Goal: Check status: Check status

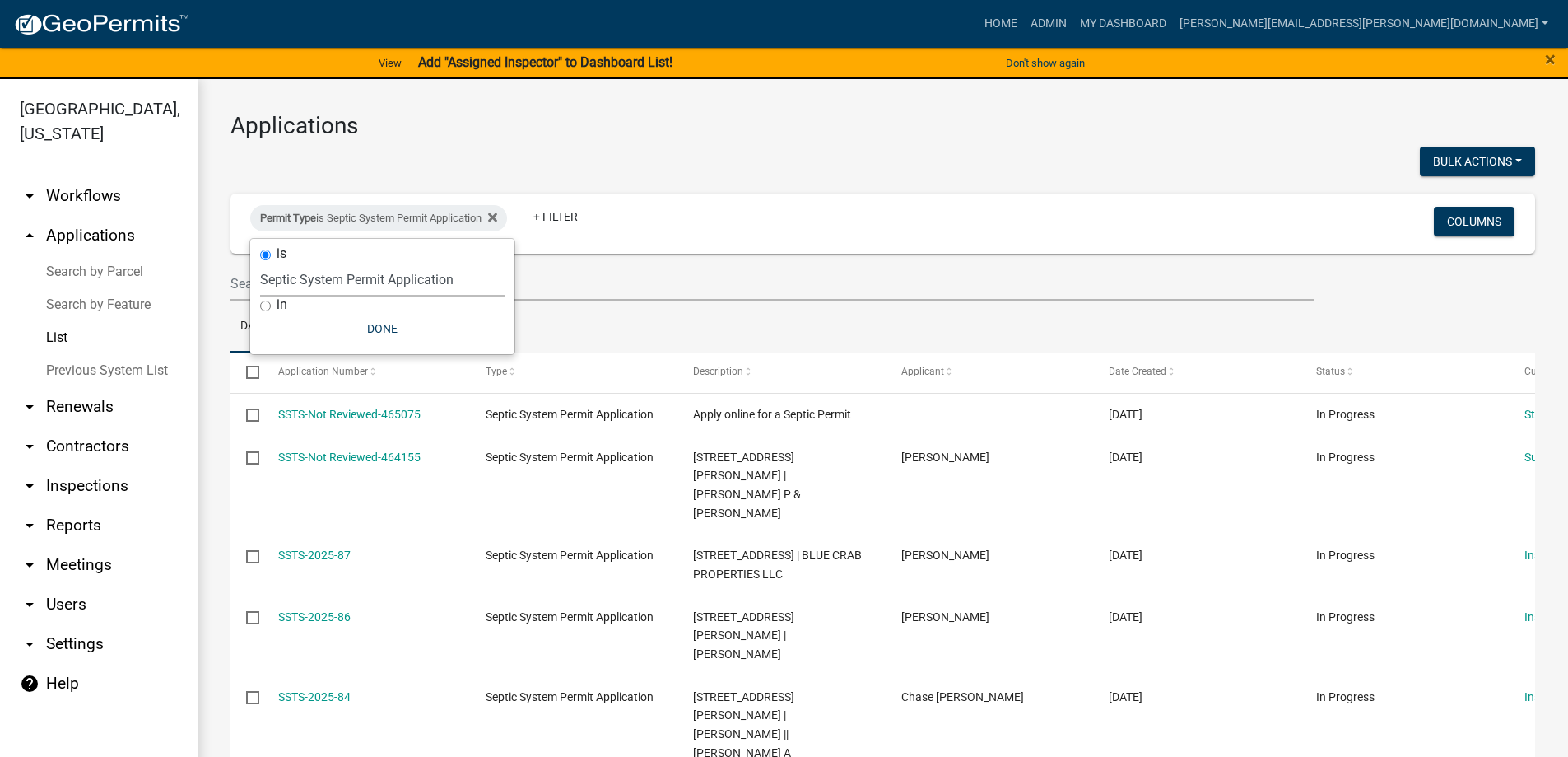
select select "3: 100"
select select "4ea715b7-1725-4cb7-82be-3d693945ff20"
click at [403, 323] on button "Done" at bounding box center [381, 328] width 244 height 30
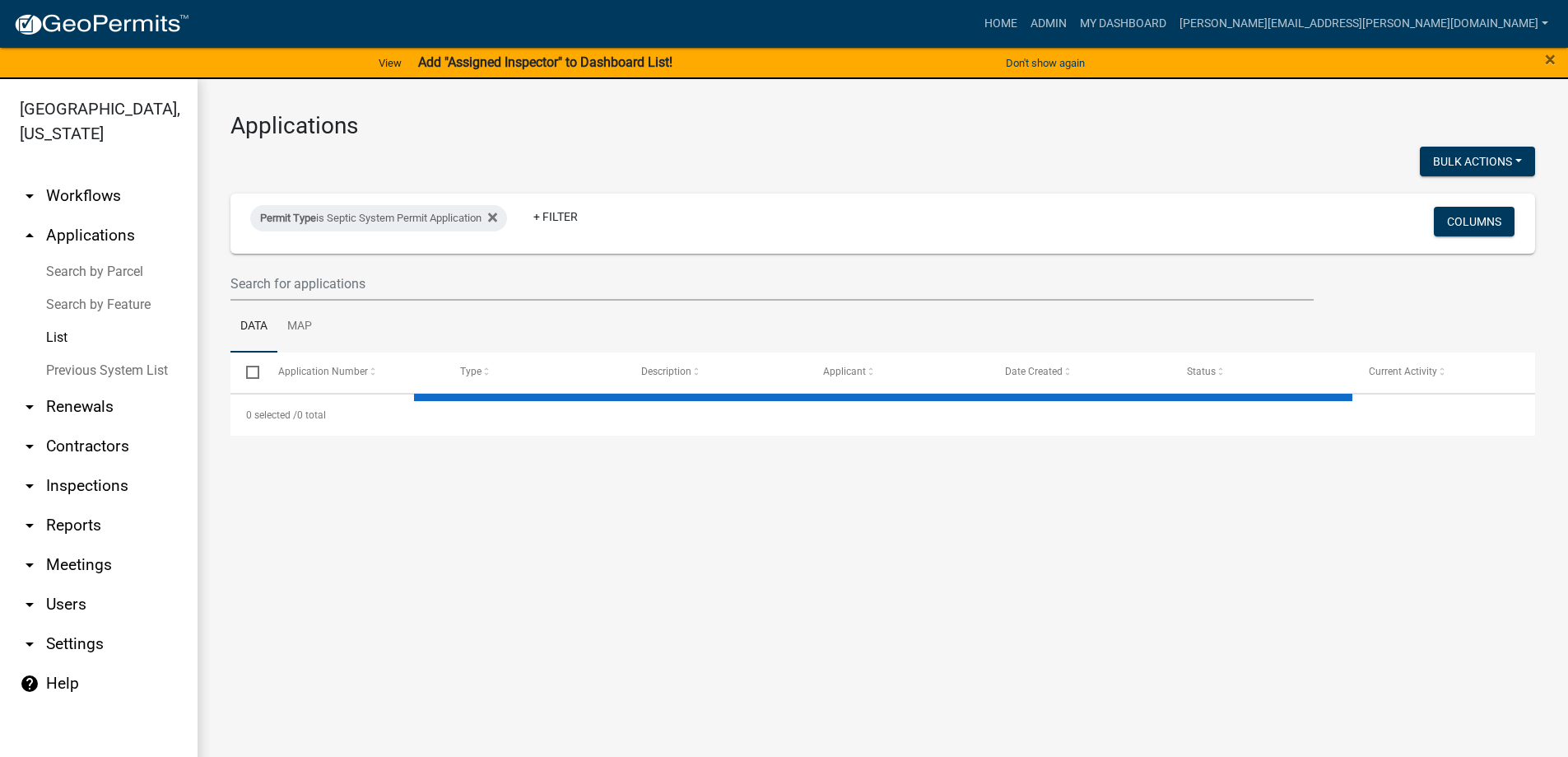
select select "3: 100"
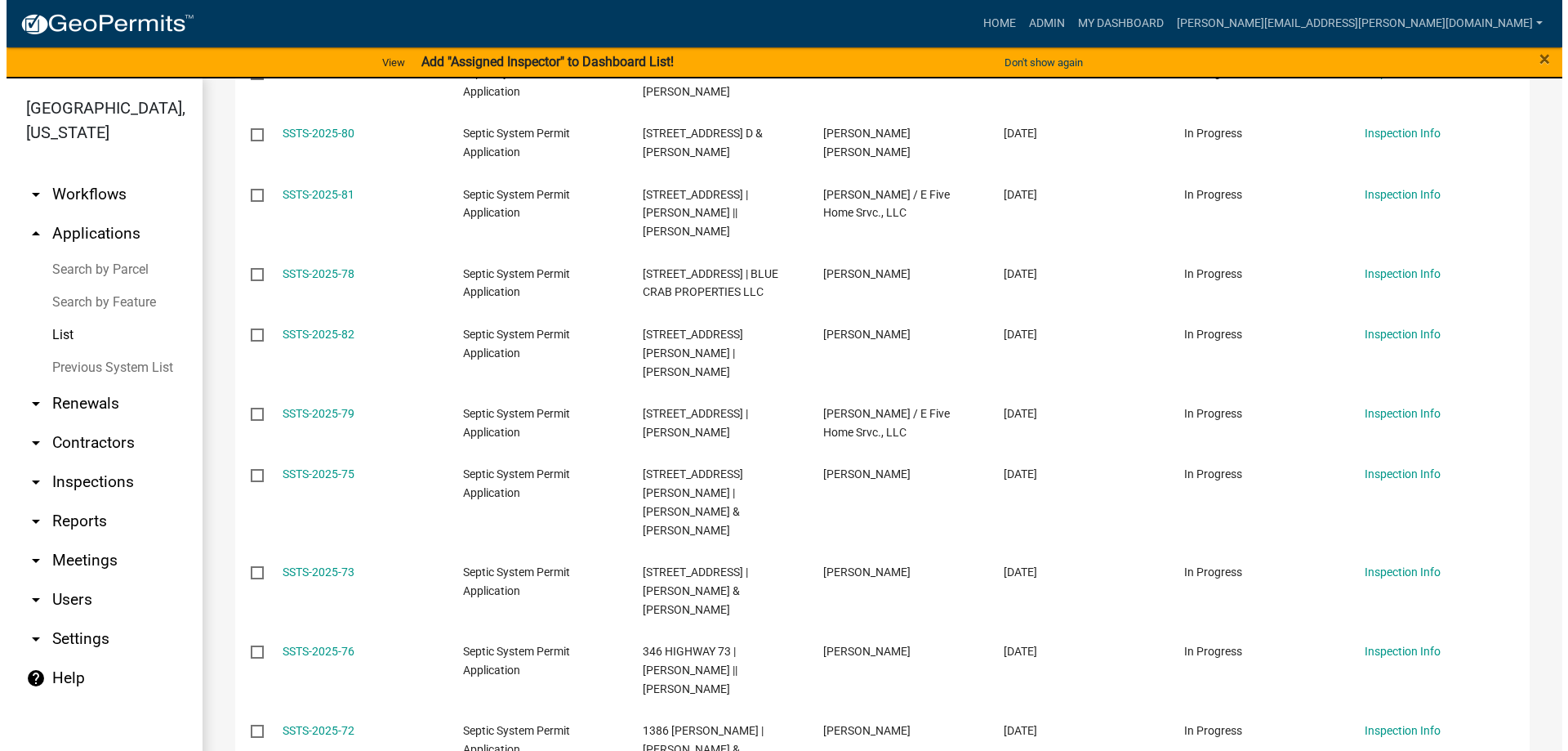
scroll to position [735, 0]
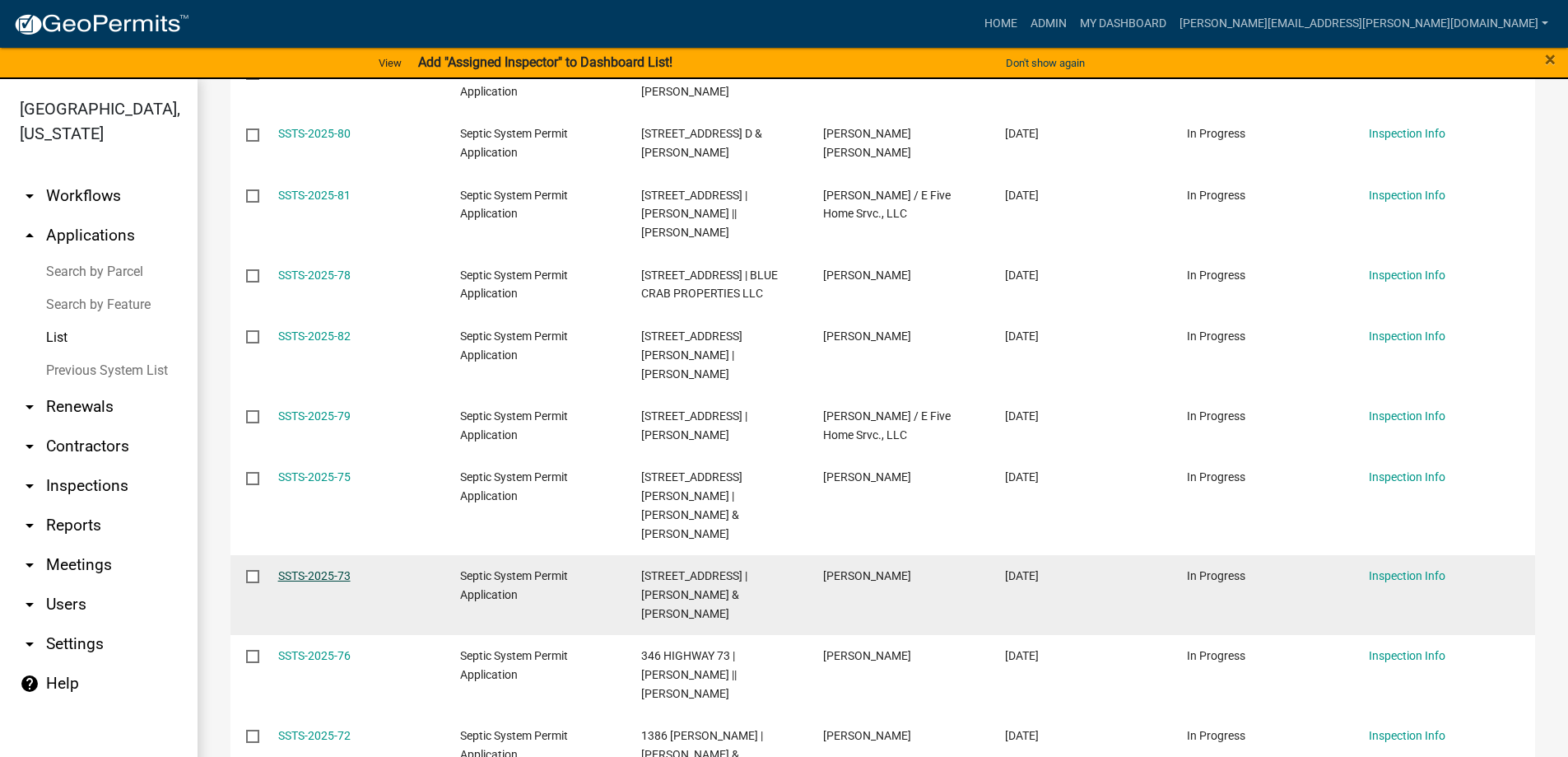
click at [321, 569] on link "SSTS-2025-73" at bounding box center [314, 575] width 73 height 13
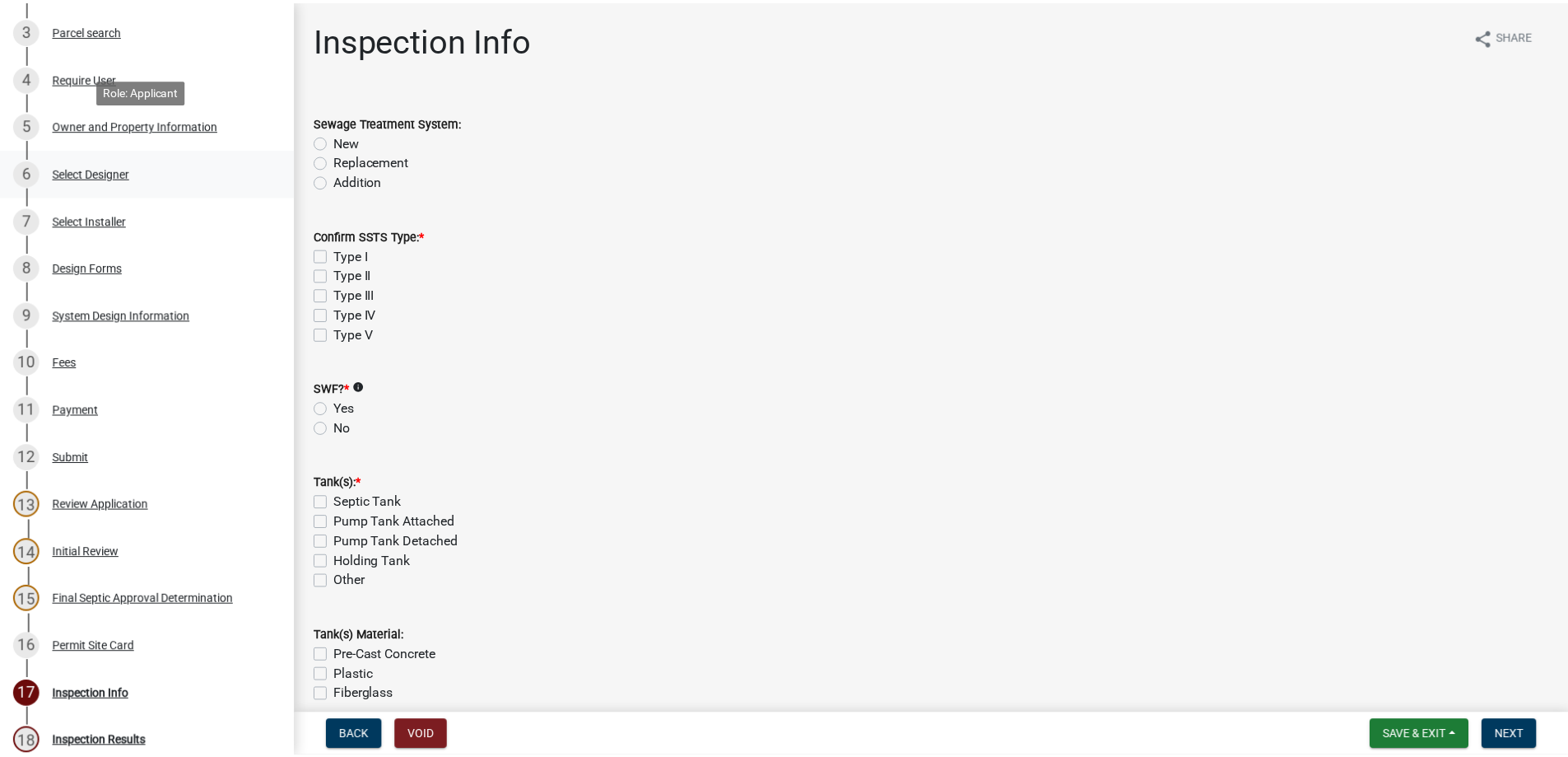
scroll to position [412, 0]
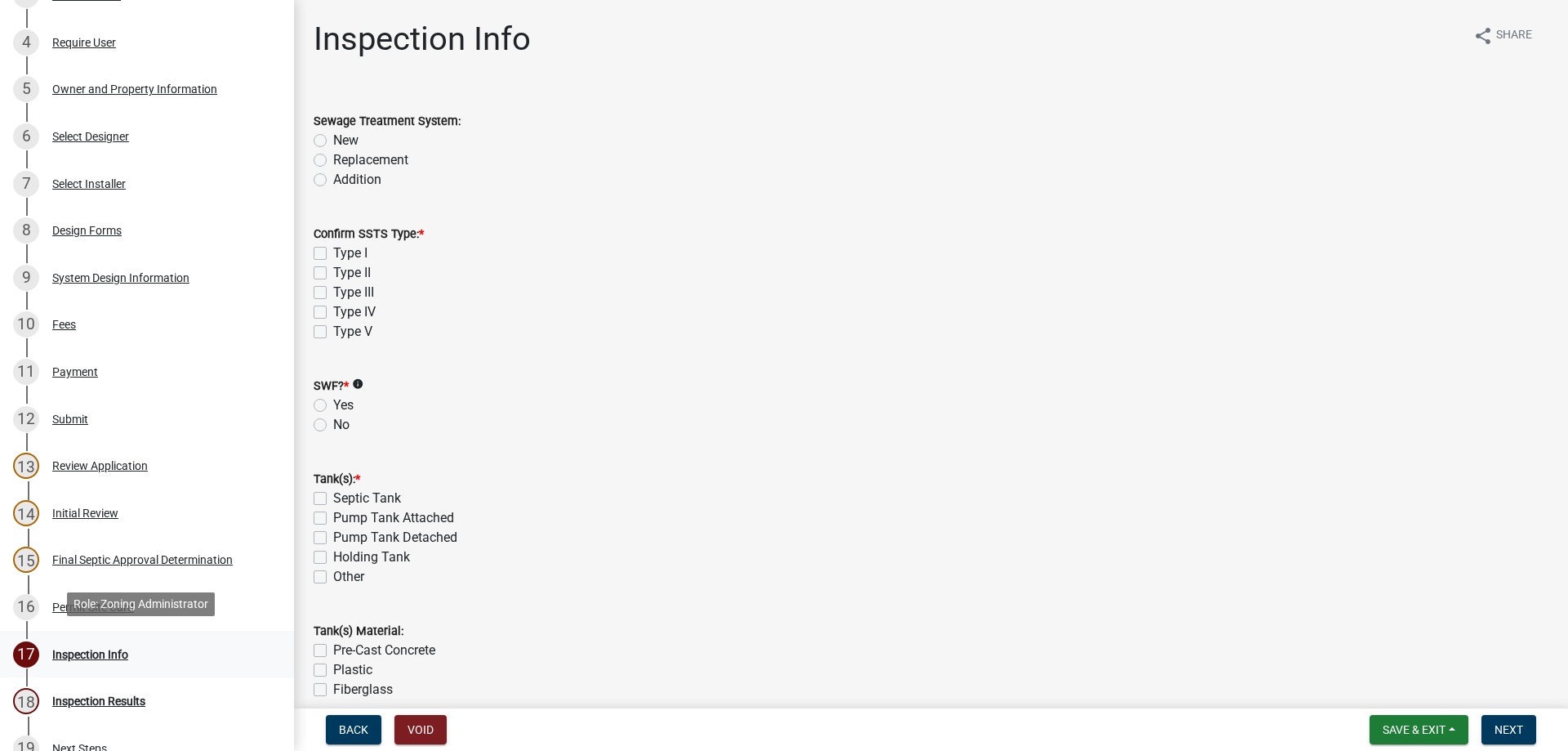
click at [123, 652] on div "Inspection Info" at bounding box center [90, 654] width 76 height 12
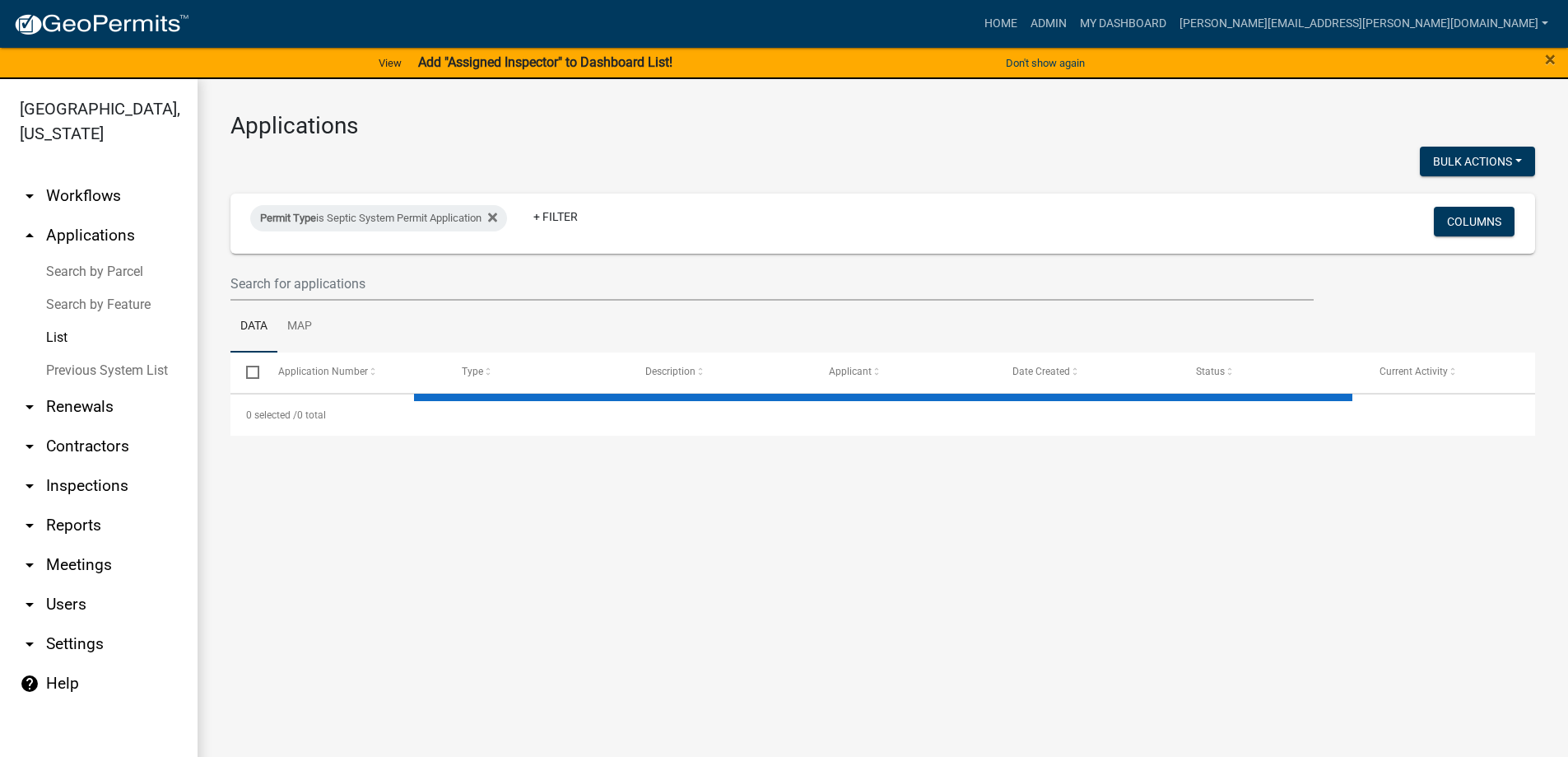
select select "3: 100"
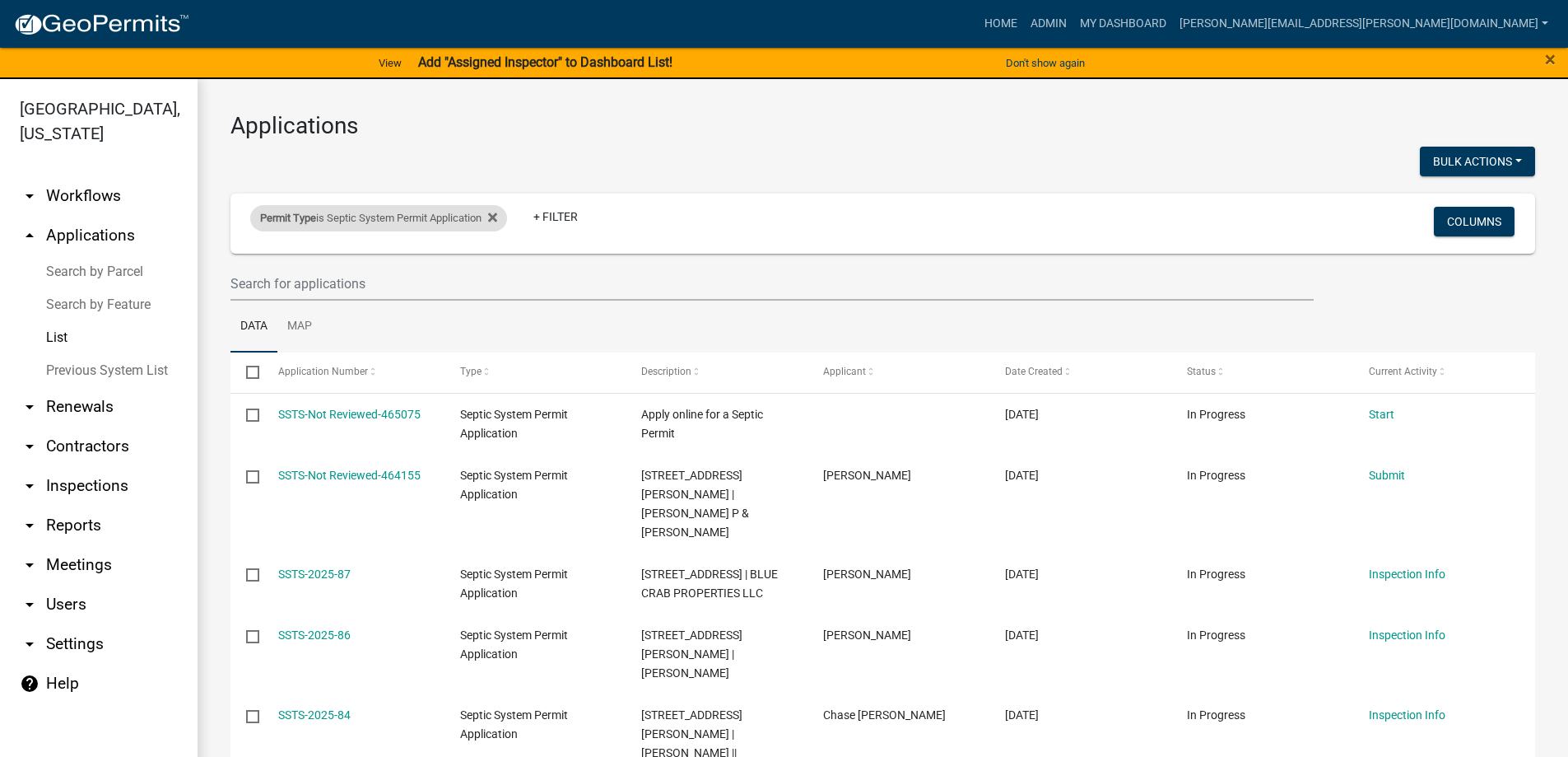
click at [404, 229] on div "Permit Type is Septic System Permit Application" at bounding box center [378, 218] width 257 height 26
select select "4ea715b7-1725-4cb7-82be-3d693945ff20"
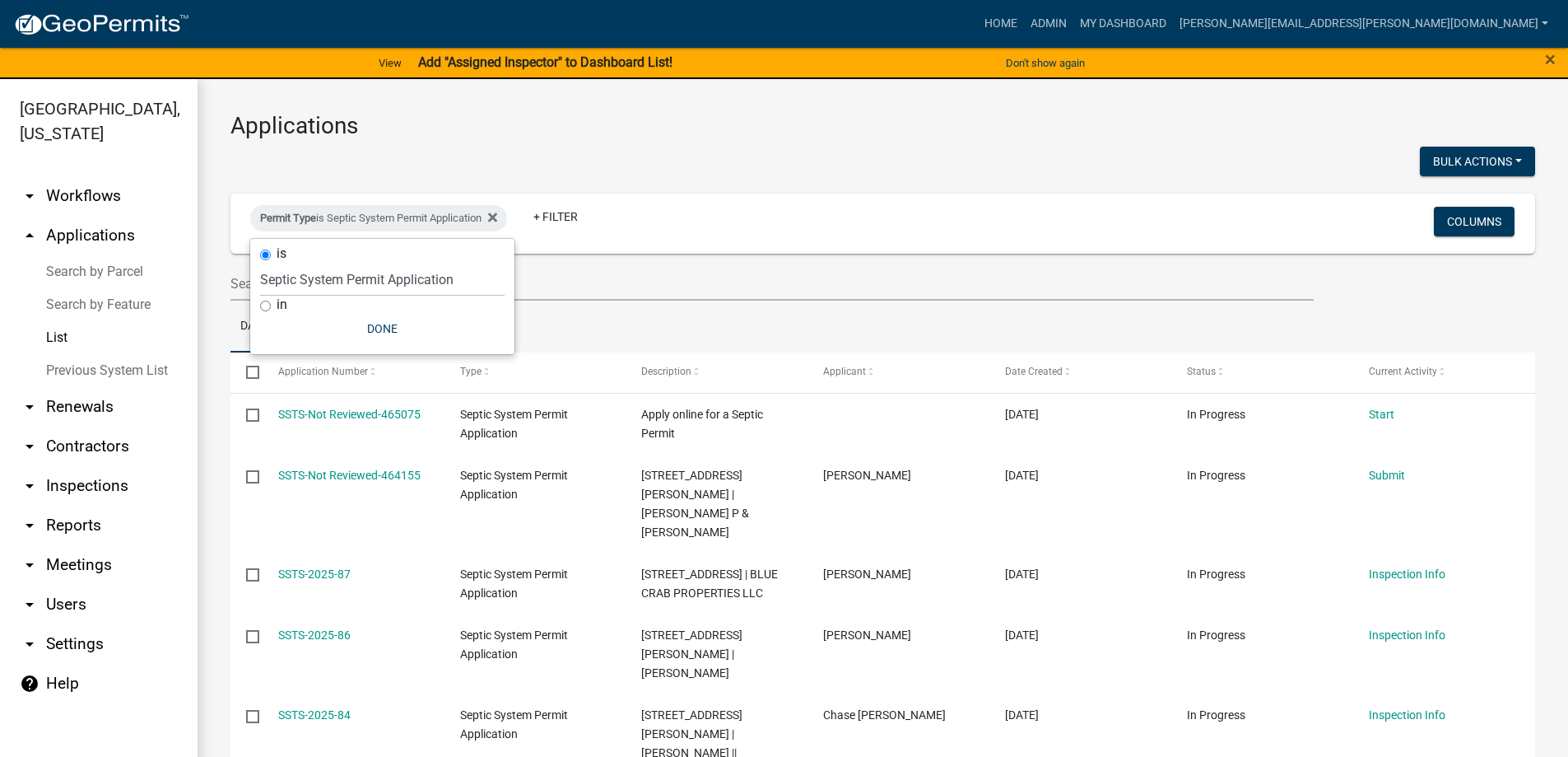
click at [264, 307] on input "in" at bounding box center [265, 306] width 11 height 11
radio input "true"
select select
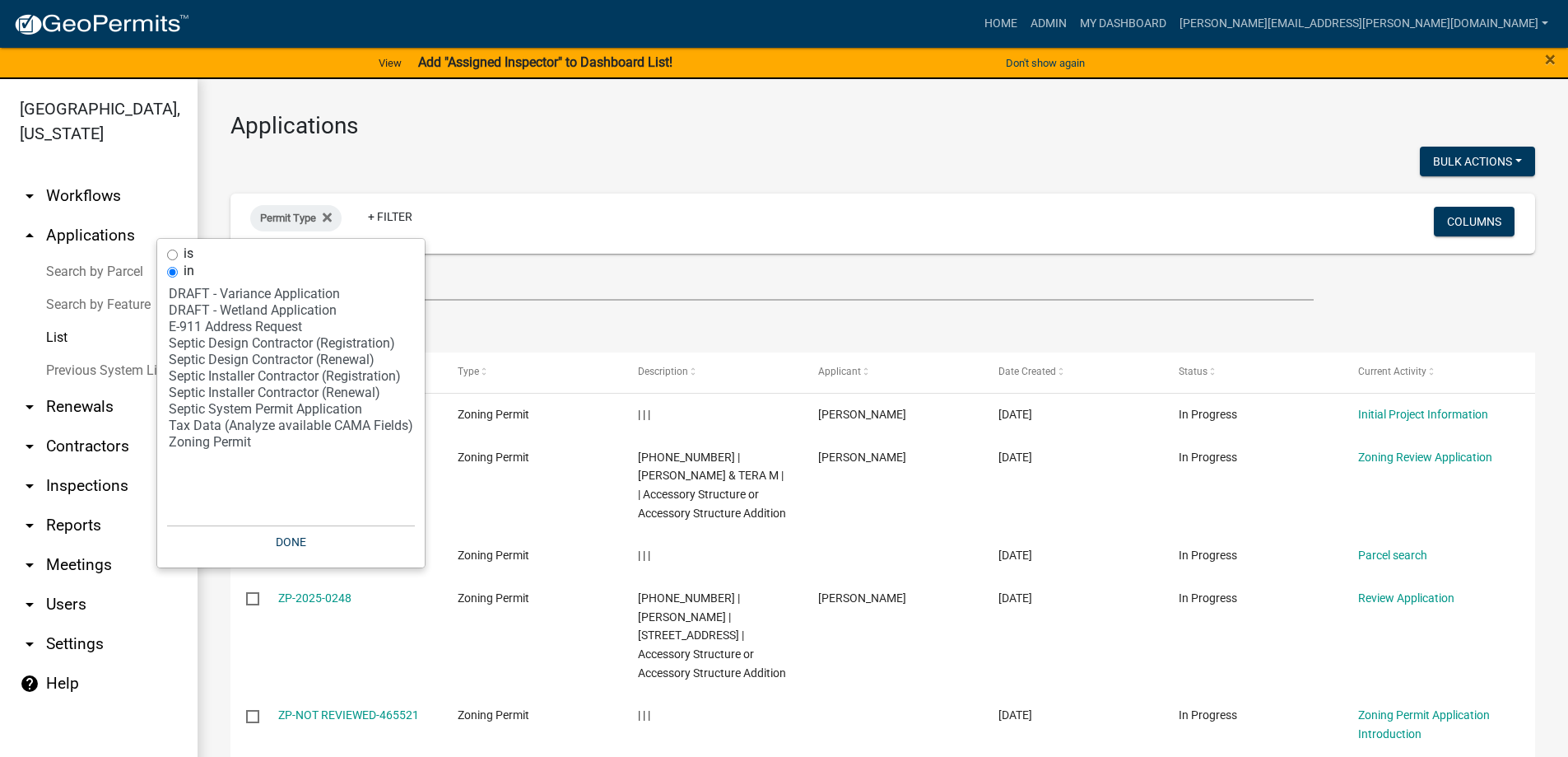
click at [537, 207] on div "Permit Type + Filter" at bounding box center [668, 223] width 861 height 43
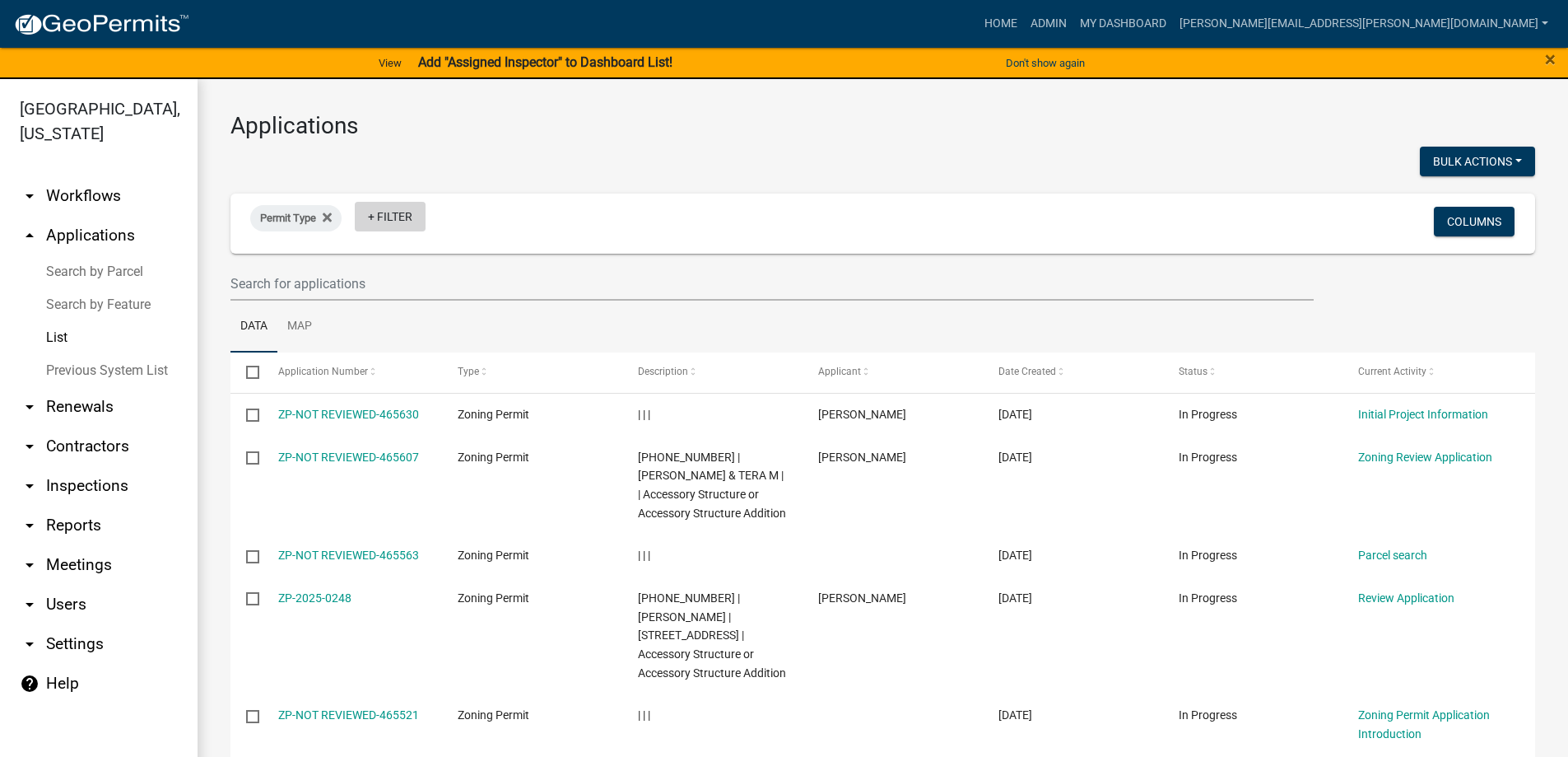
drag, startPoint x: 397, startPoint y: 211, endPoint x: 368, endPoint y: 213, distance: 29.1
click at [398, 211] on link "+ Filter" at bounding box center [390, 216] width 71 height 30
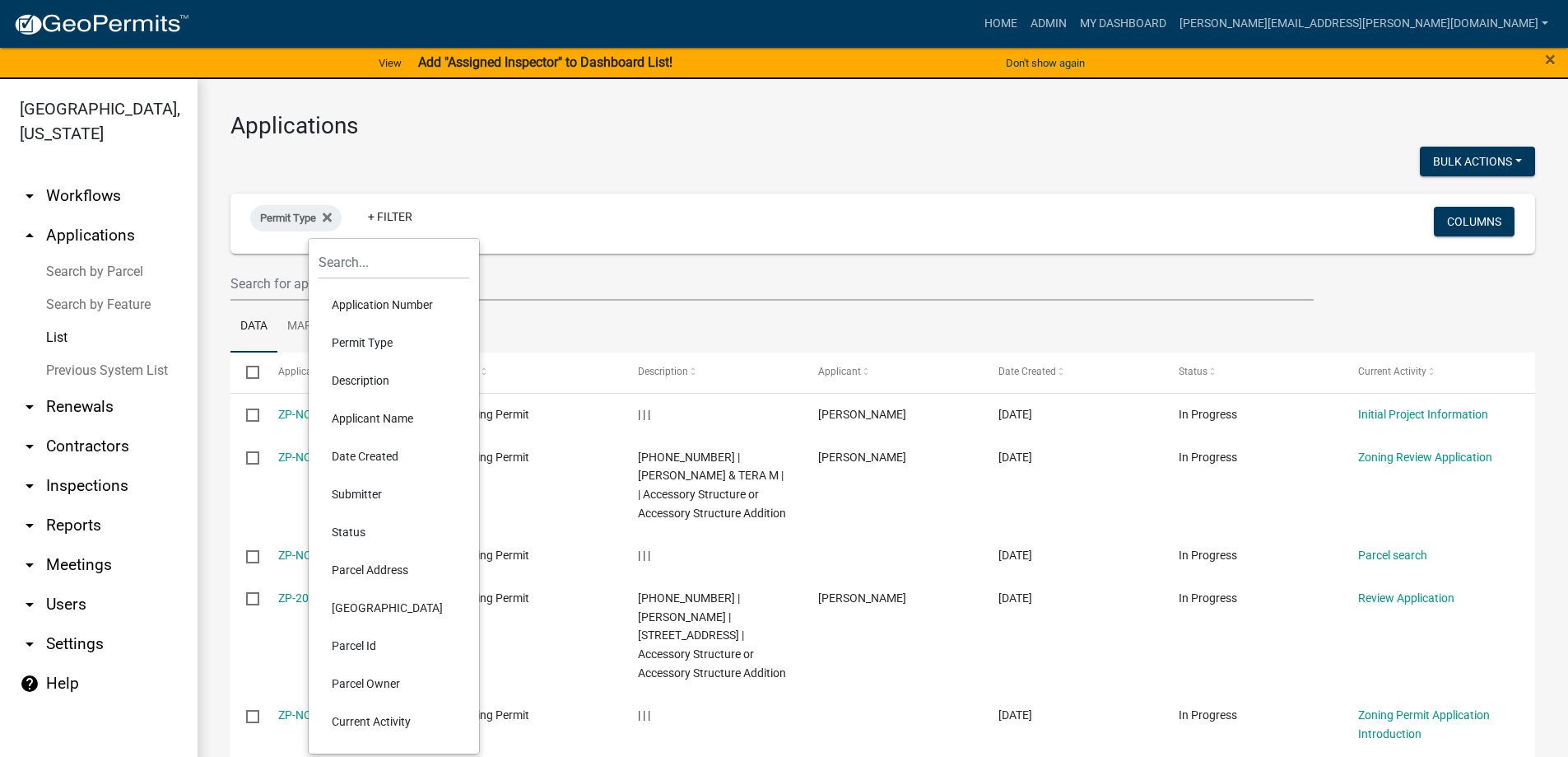
click at [356, 413] on li "Applicant Name" at bounding box center [394, 418] width 150 height 38
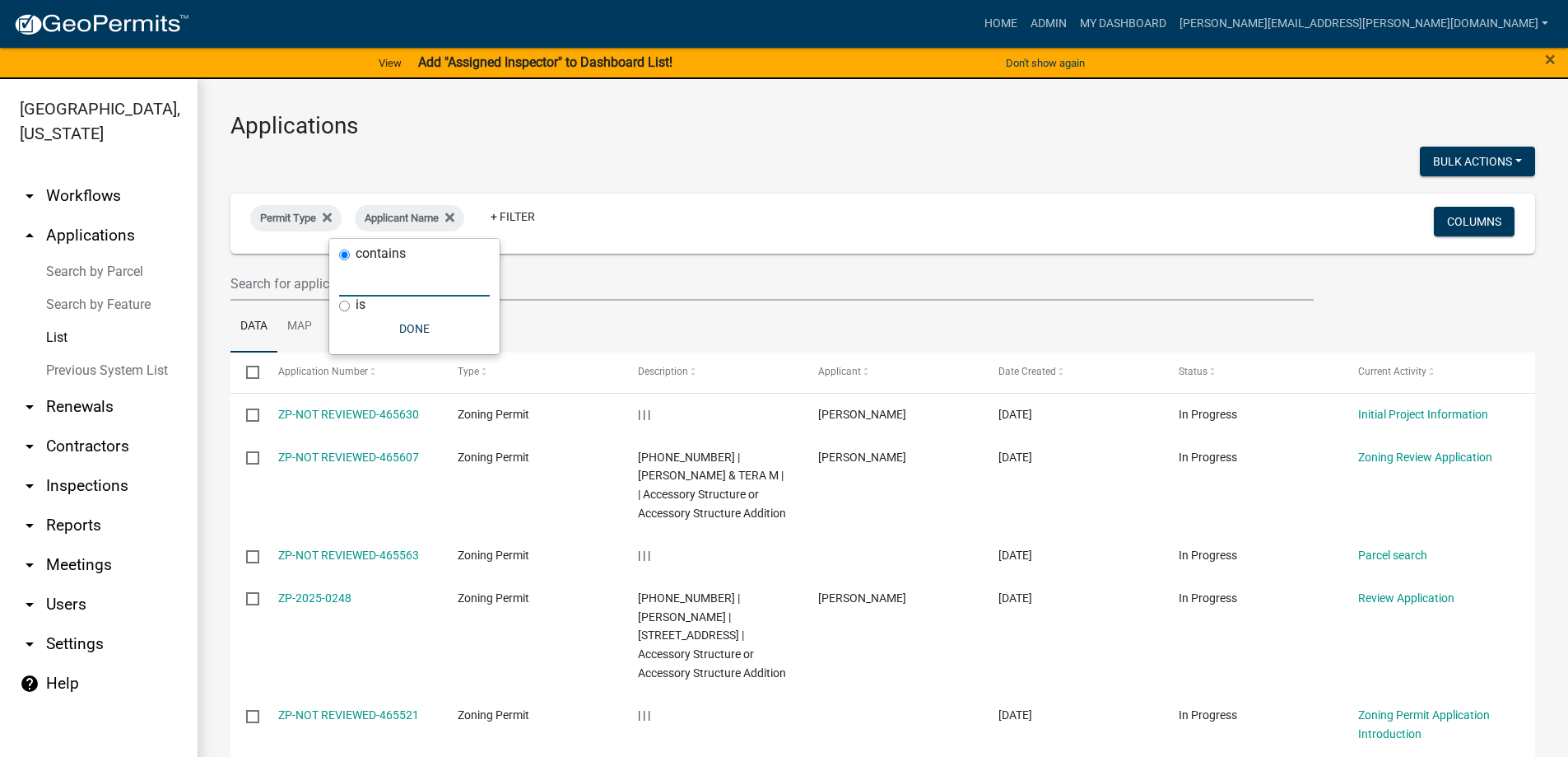
click at [379, 280] on input "text" at bounding box center [415, 280] width 150 height 34
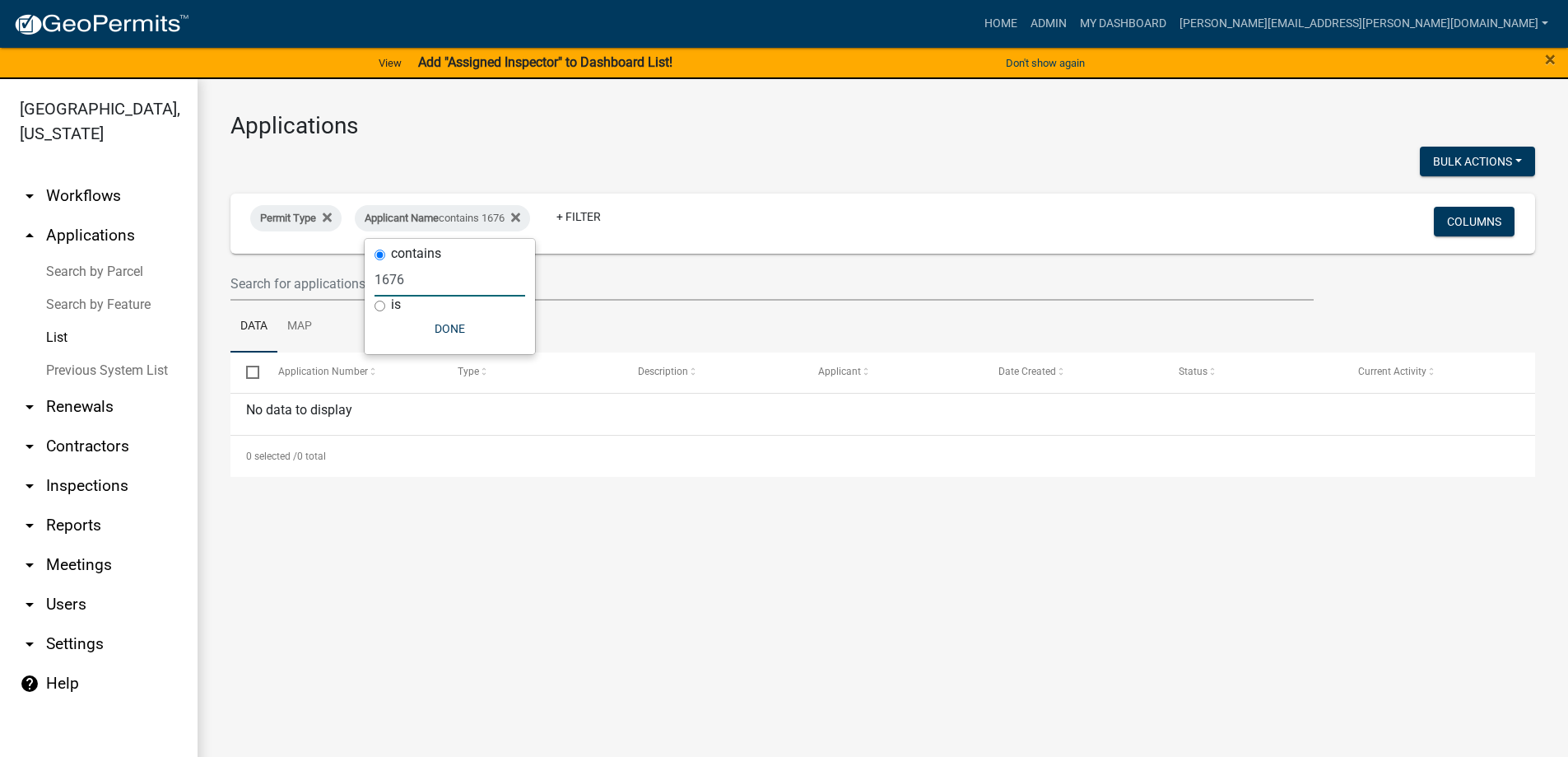
drag, startPoint x: 413, startPoint y: 287, endPoint x: 358, endPoint y: 271, distance: 57.3
click at [364, 290] on ngb-popover-window "contains 1676 is Done" at bounding box center [450, 297] width 172 height 117
type input "73"
click at [509, 221] on icon at bounding box center [504, 217] width 9 height 13
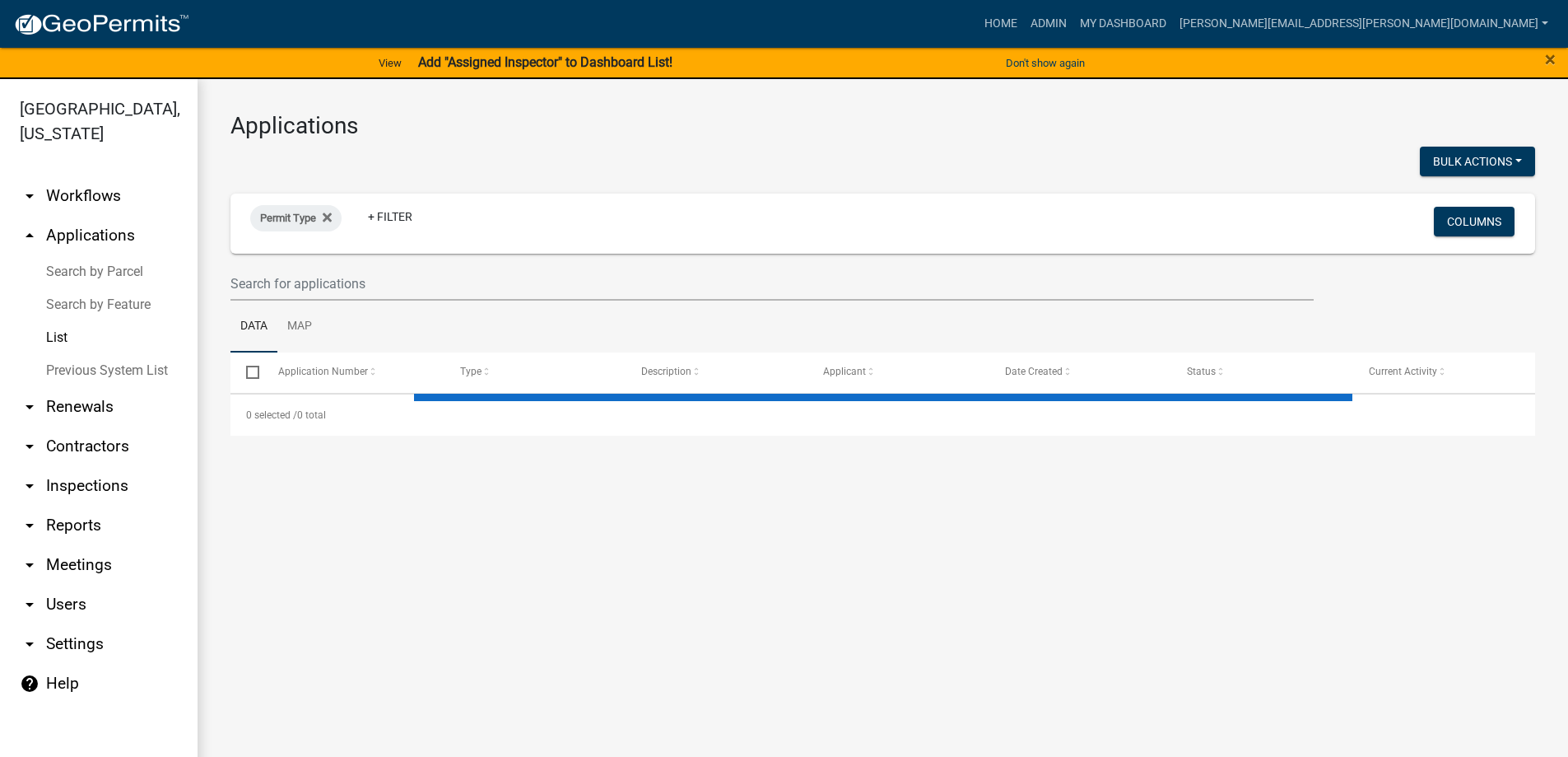
select select "3: 100"
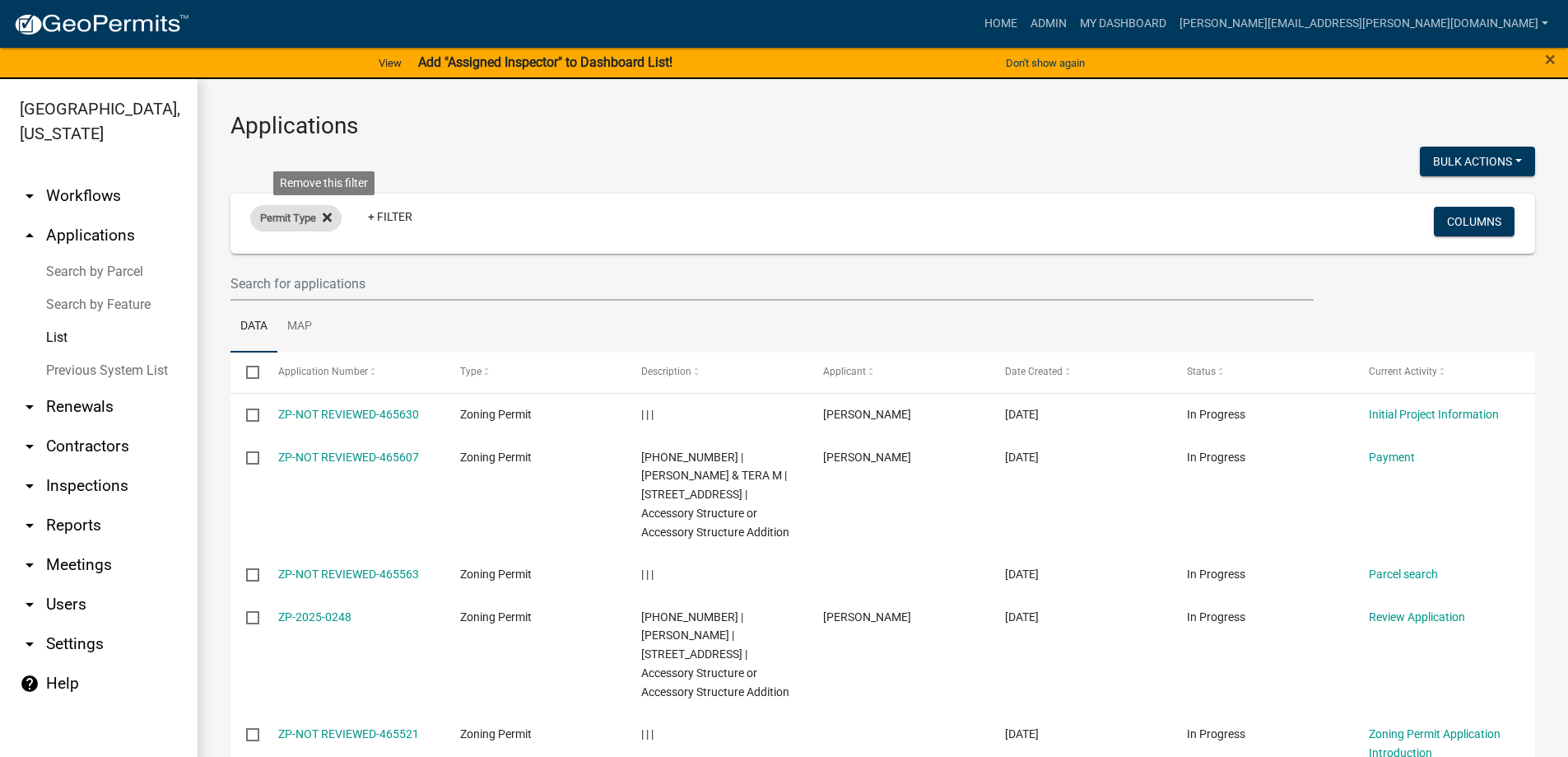
click at [331, 219] on icon at bounding box center [327, 218] width 9 height 9
click at [52, 337] on link "List" at bounding box center [99, 338] width 198 height 33
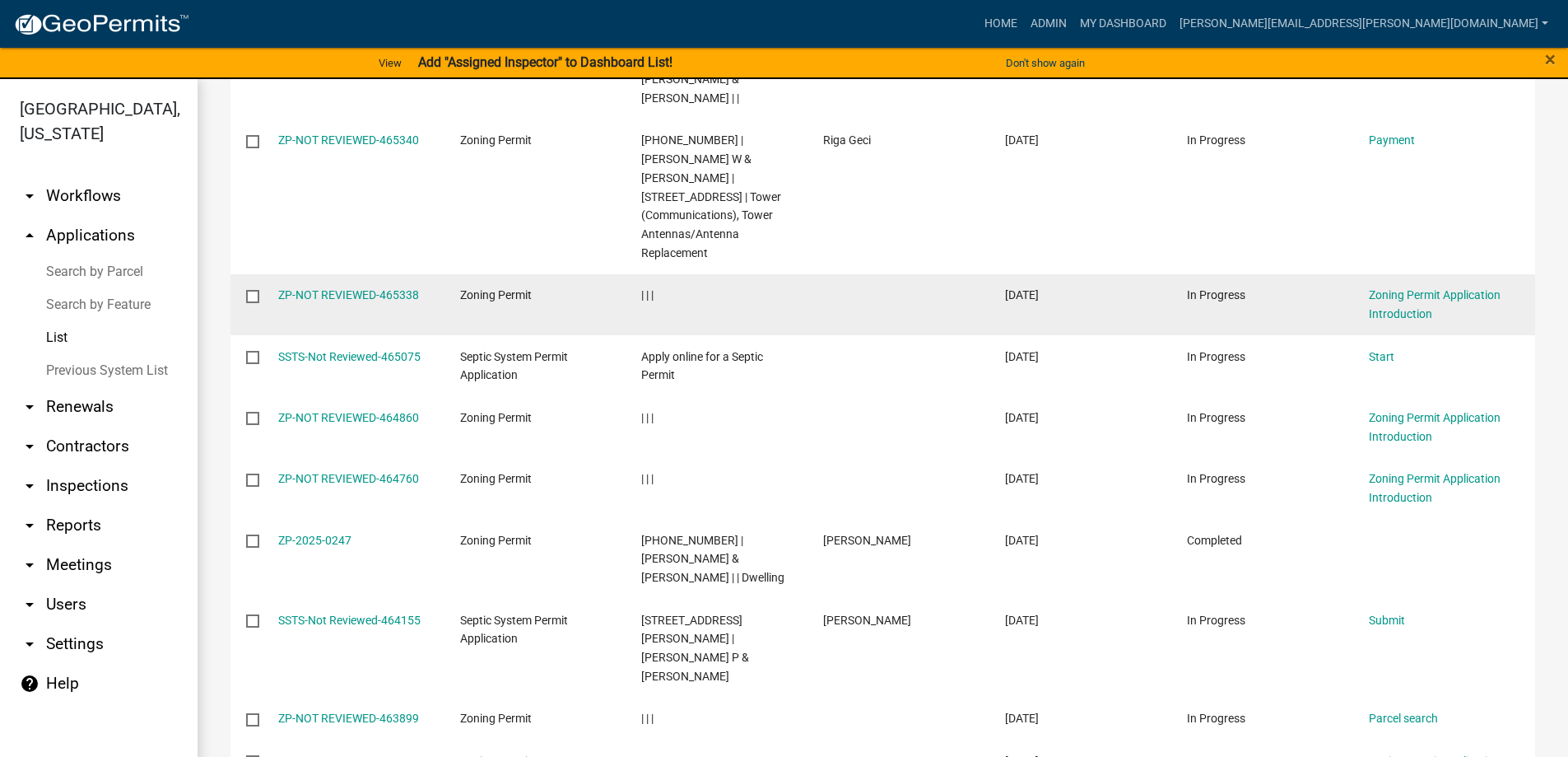
scroll to position [741, 0]
